Goal: Navigation & Orientation: Go to known website

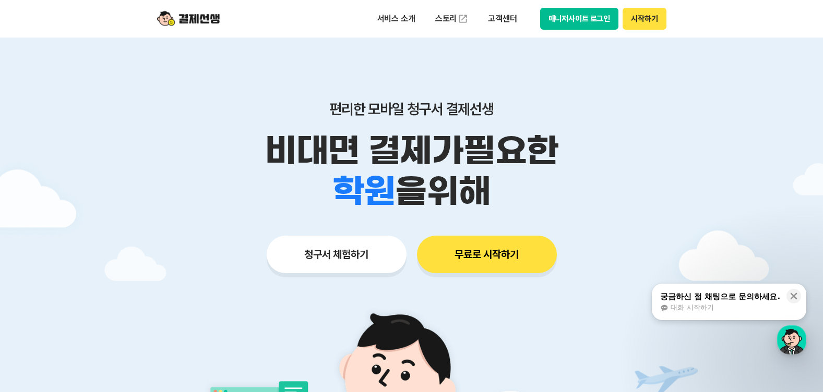
click at [583, 19] on button "매니저사이트 로그인" at bounding box center [579, 19] width 79 height 22
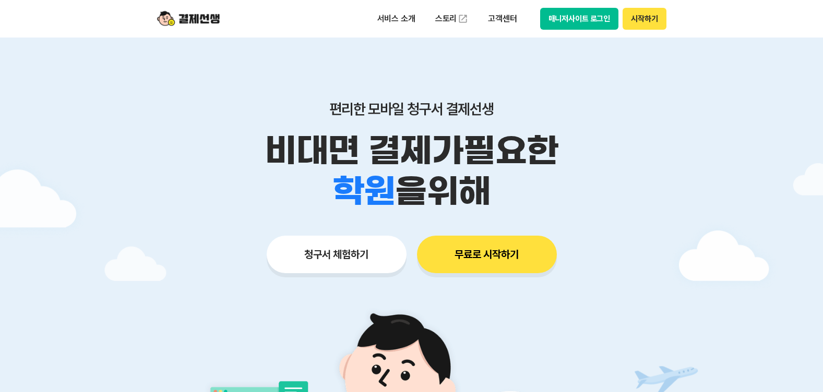
click at [584, 22] on button "매니저사이트 로그인" at bounding box center [579, 19] width 79 height 22
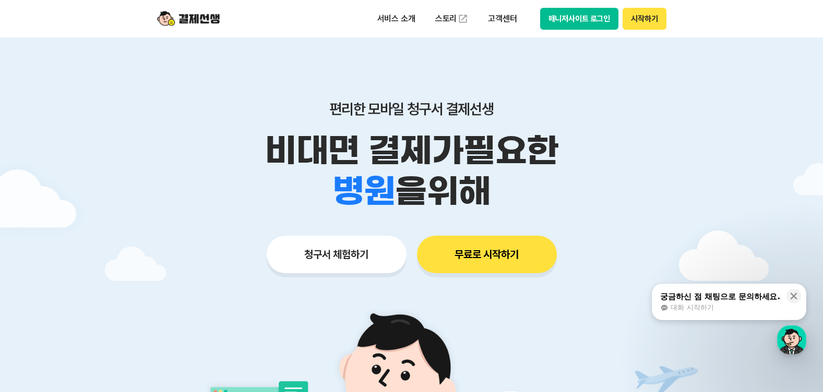
click at [577, 24] on button "매니저사이트 로그인" at bounding box center [579, 19] width 79 height 22
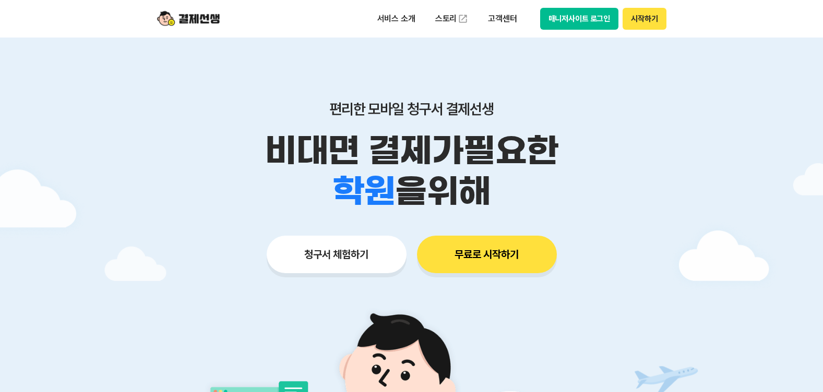
click at [563, 23] on button "매니저사이트 로그인" at bounding box center [579, 19] width 79 height 22
